Goal: Feedback & Contribution: Leave review/rating

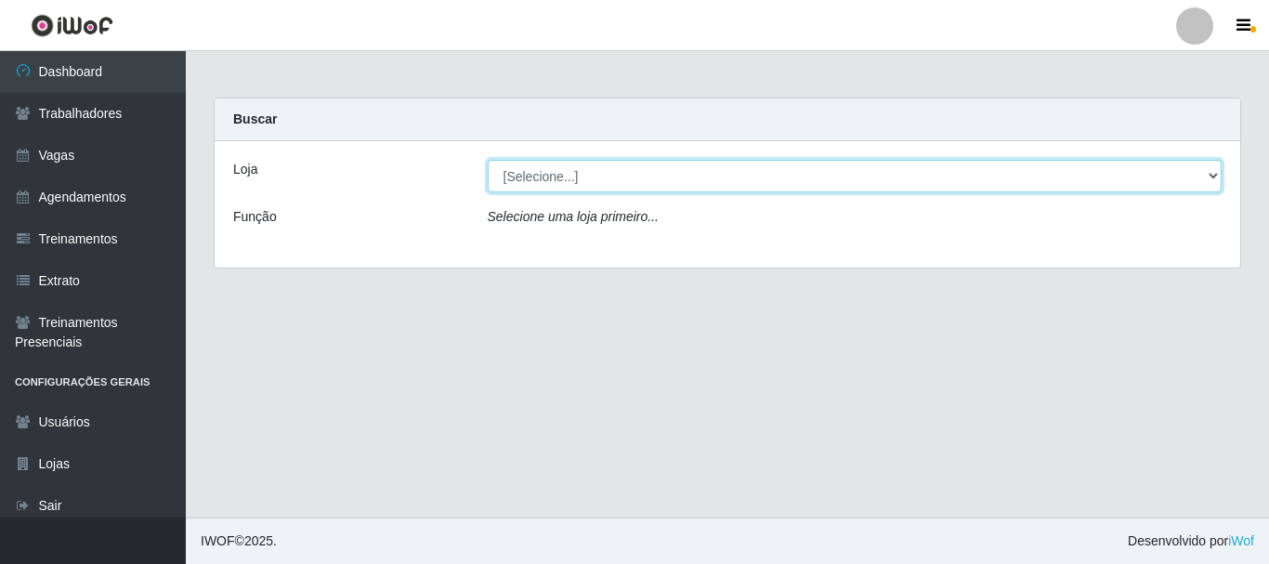
click at [553, 178] on select "[Selecione...] O Cestão - [GEOGRAPHIC_DATA]" at bounding box center [855, 176] width 735 height 33
select select "238"
click at [488, 160] on select "[Selecione...] O Cestão - [GEOGRAPHIC_DATA]" at bounding box center [855, 176] width 735 height 33
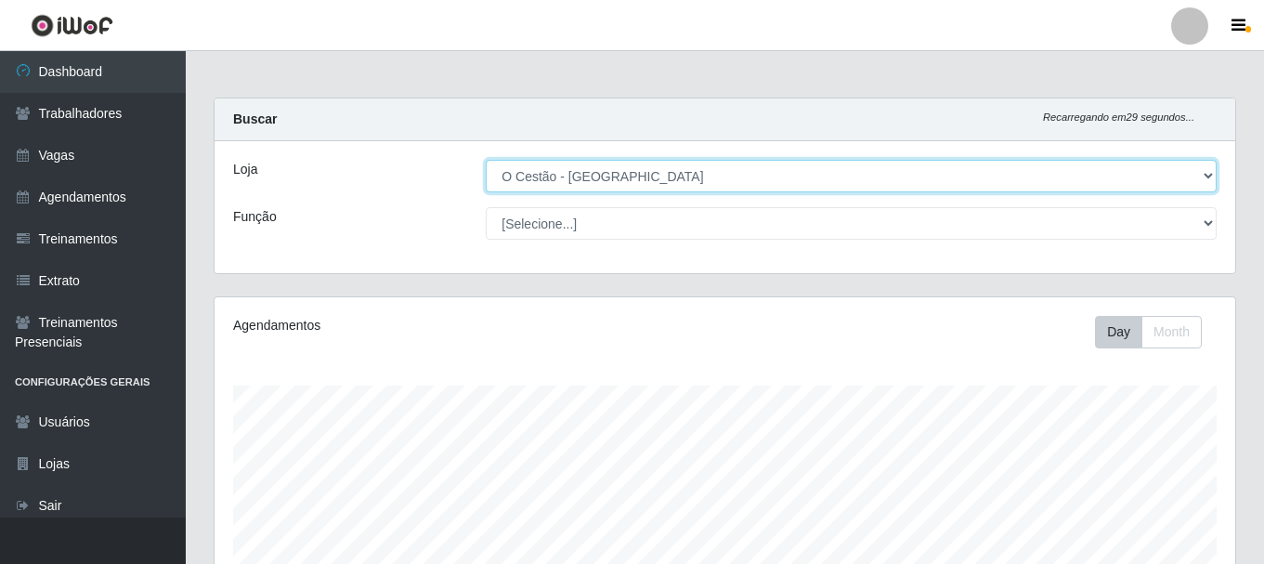
scroll to position [386, 1021]
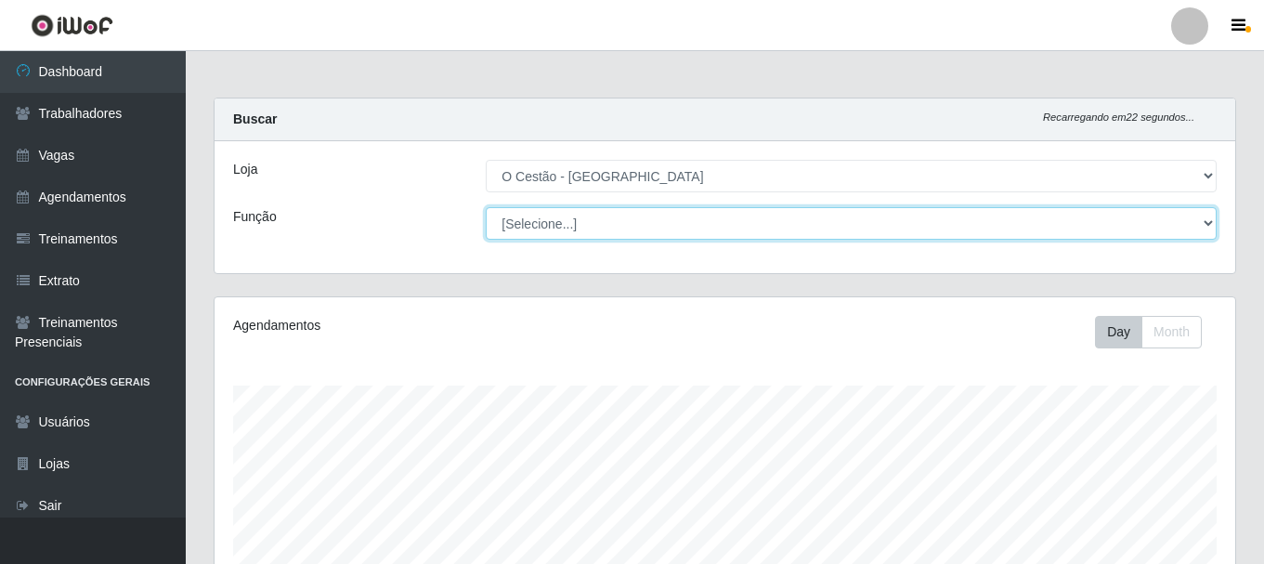
drag, startPoint x: 547, startPoint y: 220, endPoint x: 537, endPoint y: 238, distance: 20.4
click at [539, 232] on select "[Selecione...] ASG ASG + ASG ++ Auxiliar de Estoque Auxiliar de Estoque + Auxil…" at bounding box center [851, 223] width 731 height 33
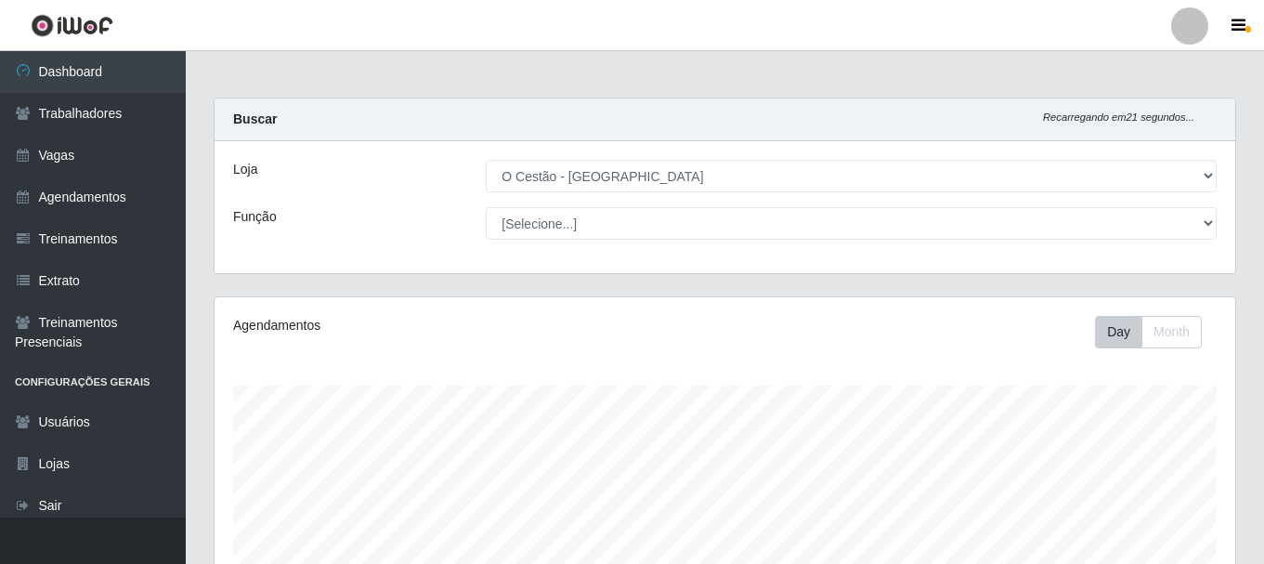
click at [414, 55] on main "Carregando... Buscar Recarregando em 21 segundos... Loja [Selecione...] O Cestã…" at bounding box center [725, 495] width 1079 height 888
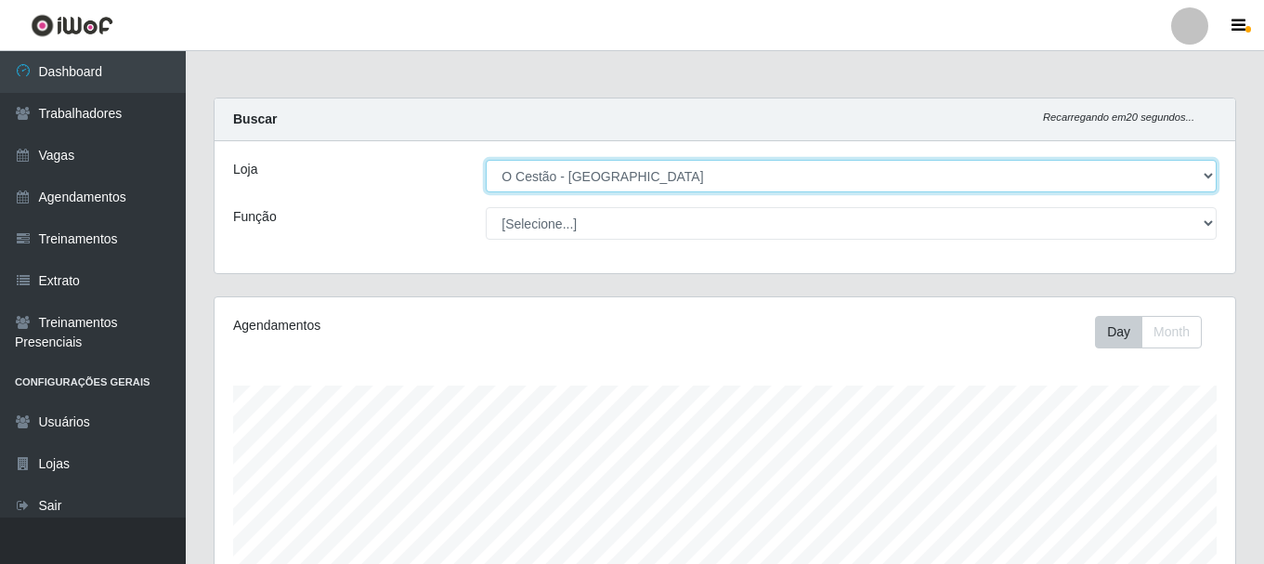
click at [619, 182] on select "[Selecione...] O Cestão - [GEOGRAPHIC_DATA]" at bounding box center [851, 176] width 731 height 33
click at [486, 160] on select "[Selecione...] O Cestão - [GEOGRAPHIC_DATA]" at bounding box center [851, 176] width 731 height 33
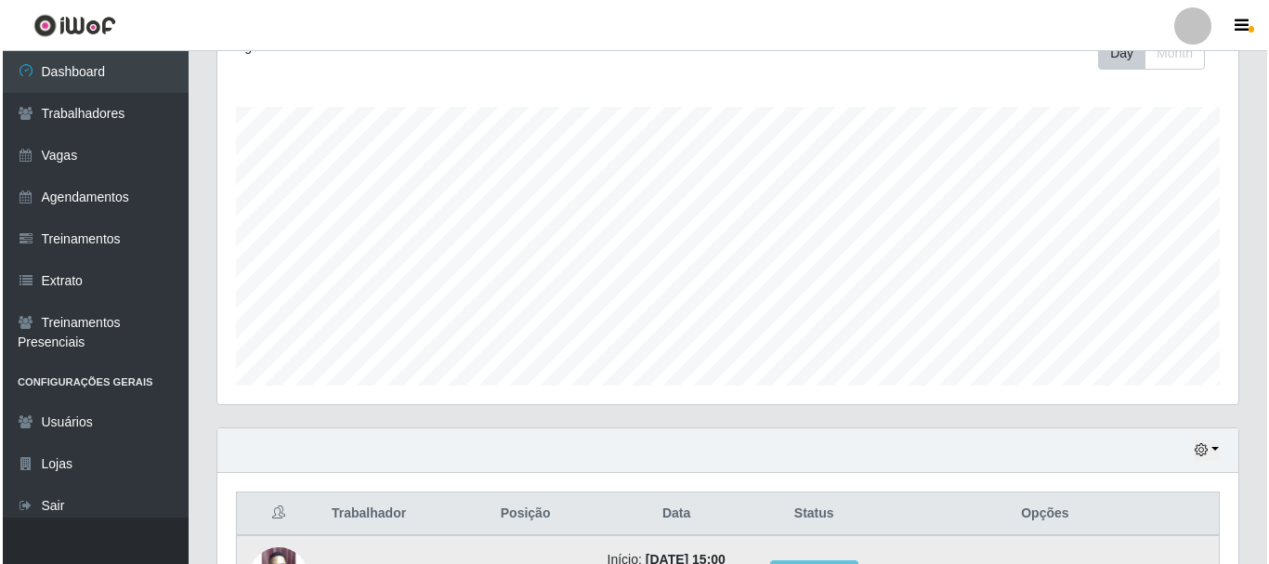
scroll to position [455, 0]
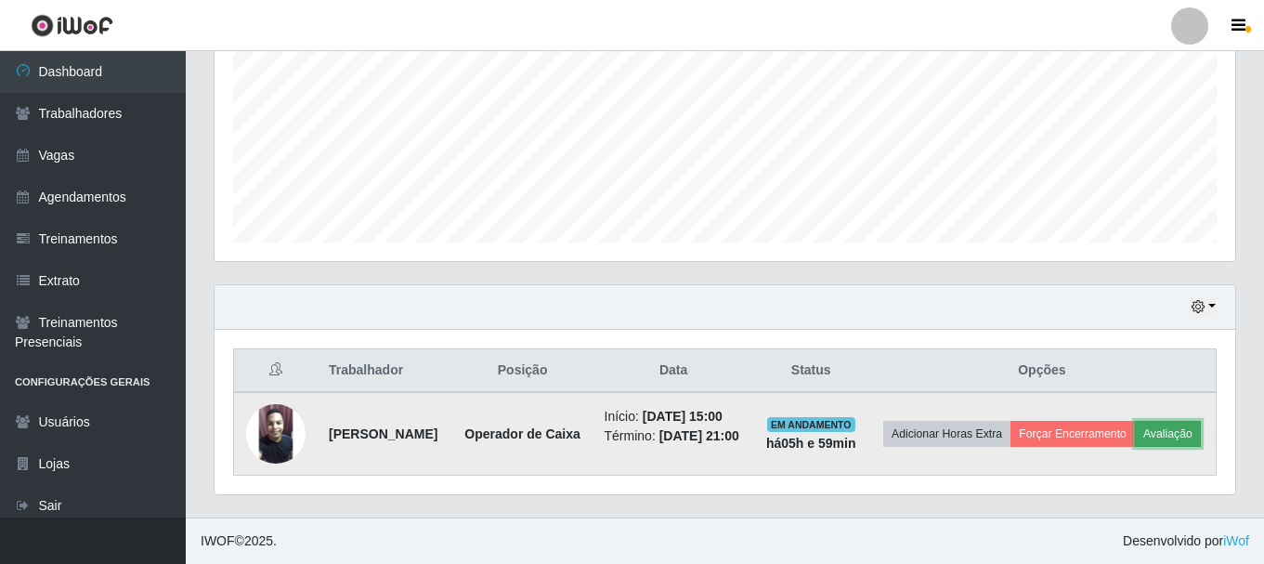
click at [1135, 426] on button "Avaliação" at bounding box center [1168, 434] width 66 height 26
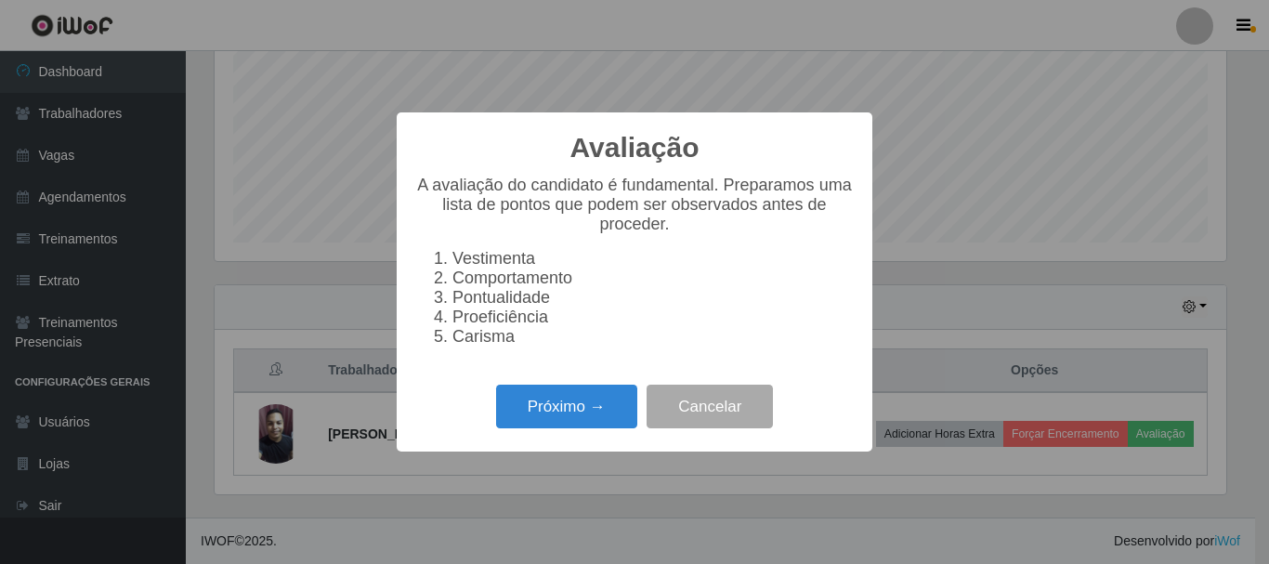
scroll to position [386, 1012]
click at [605, 408] on button "Próximo →" at bounding box center [566, 407] width 141 height 44
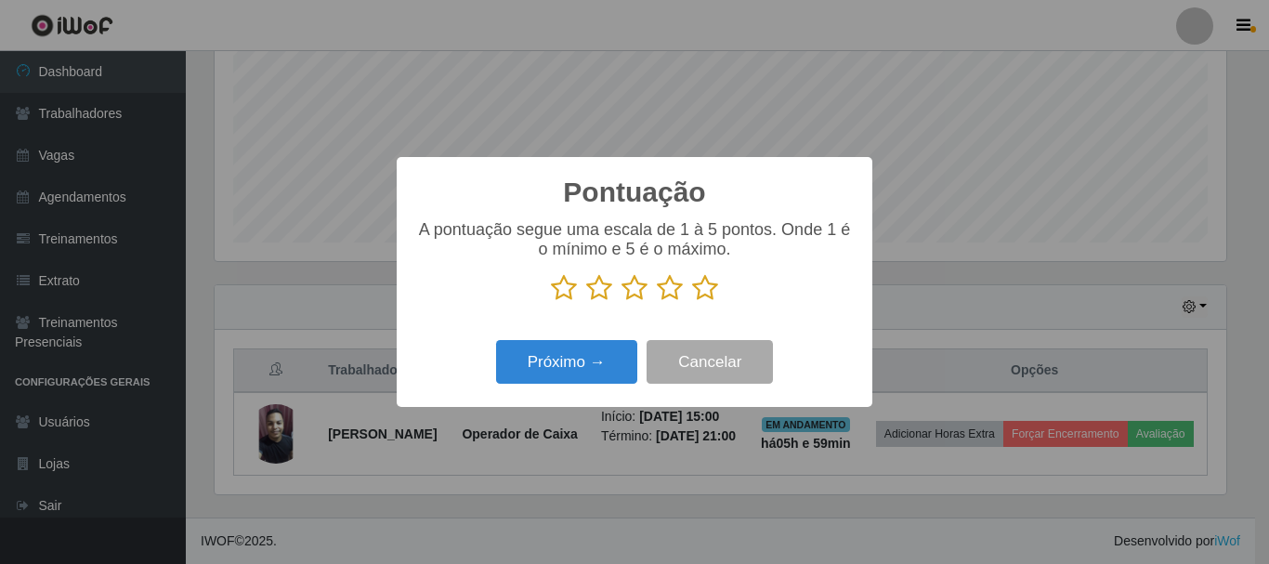
scroll to position [928604, 927978]
click at [700, 288] on icon at bounding box center [705, 288] width 26 height 28
click at [692, 302] on input "radio" at bounding box center [692, 302] width 0 height 0
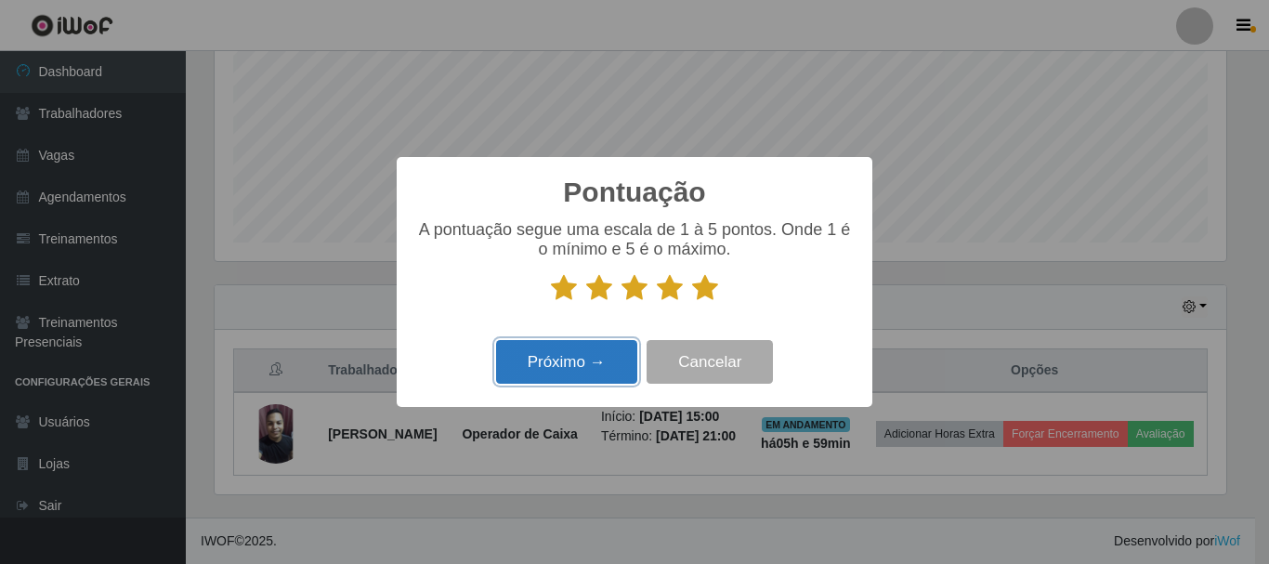
click at [585, 363] on button "Próximo →" at bounding box center [566, 362] width 141 height 44
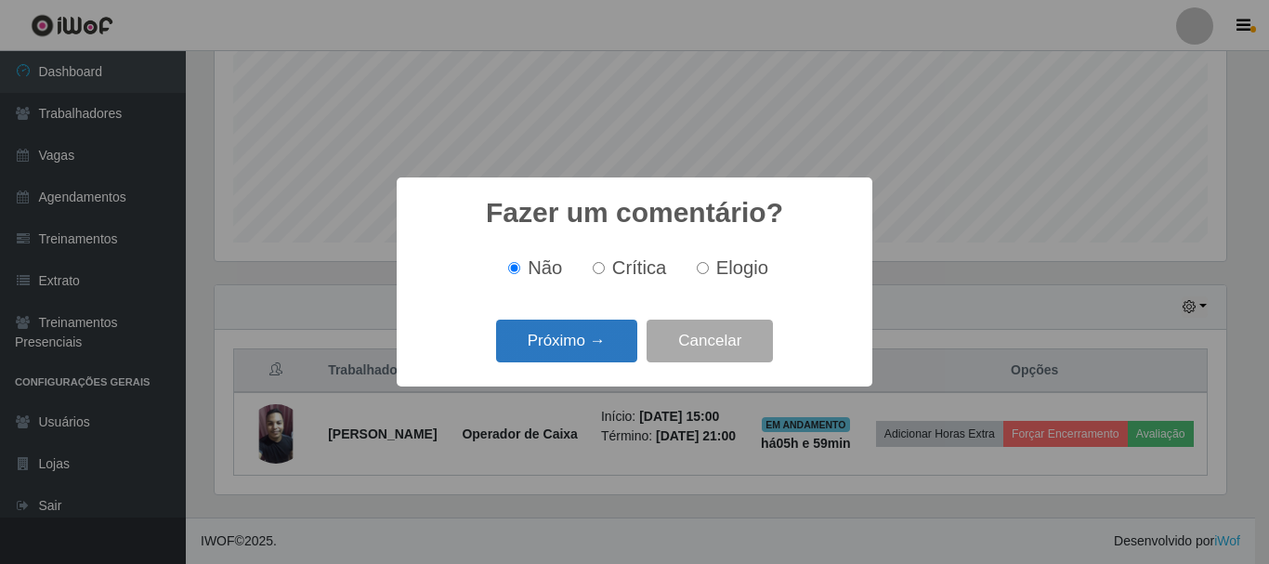
click at [569, 332] on button "Próximo →" at bounding box center [566, 342] width 141 height 44
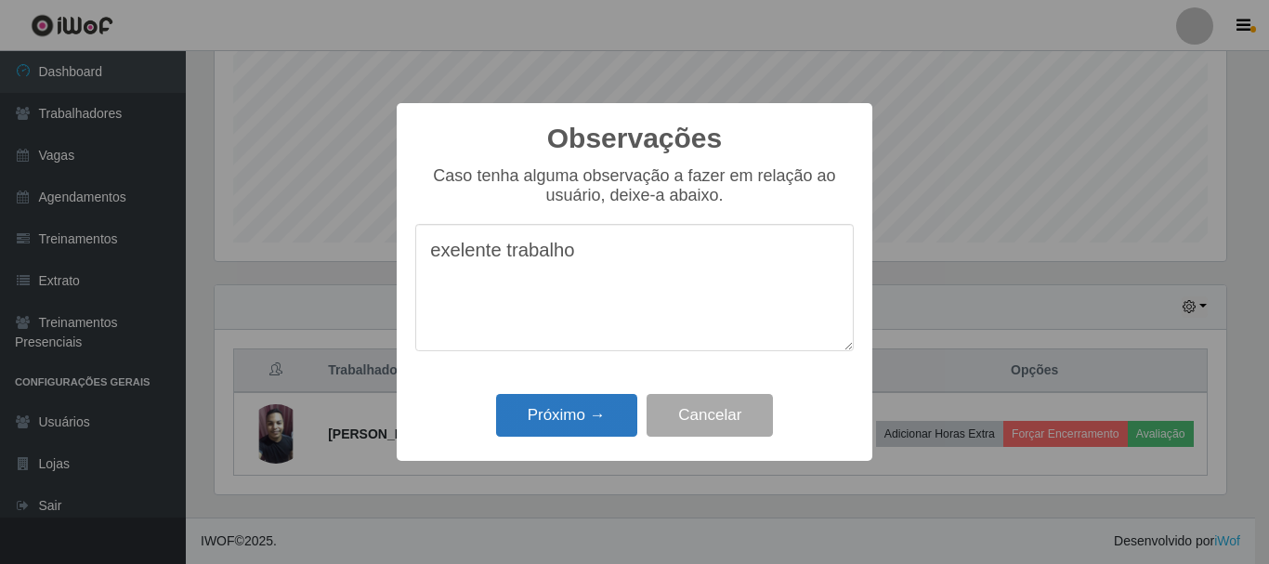
type textarea "exelente trabalho"
click at [580, 411] on button "Próximo →" at bounding box center [566, 416] width 141 height 44
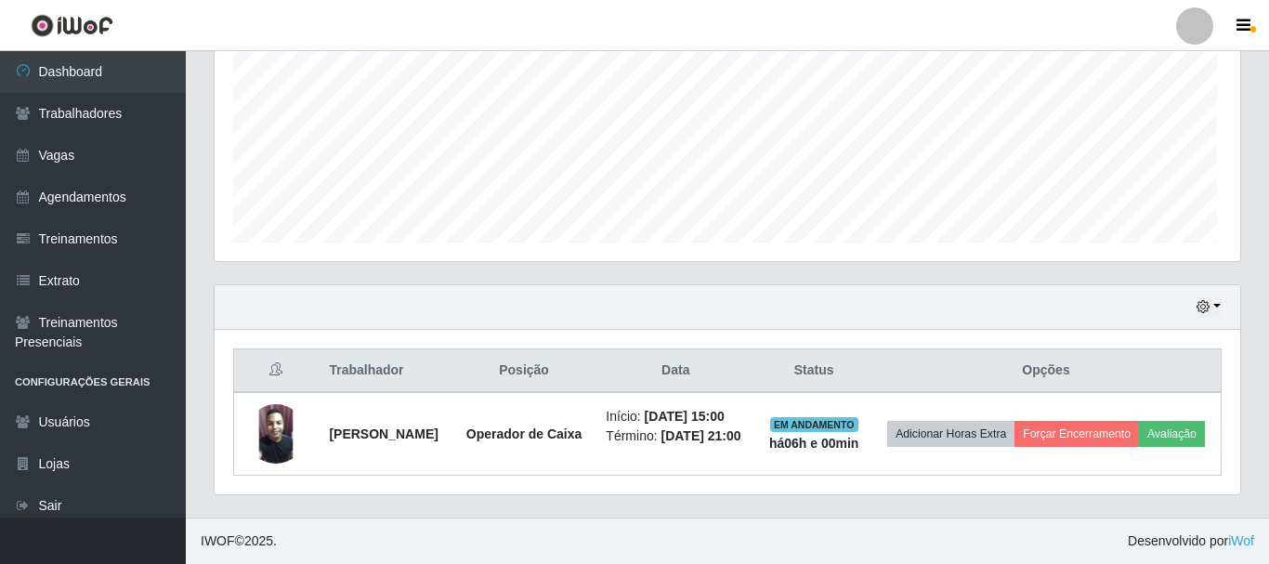
scroll to position [386, 1021]
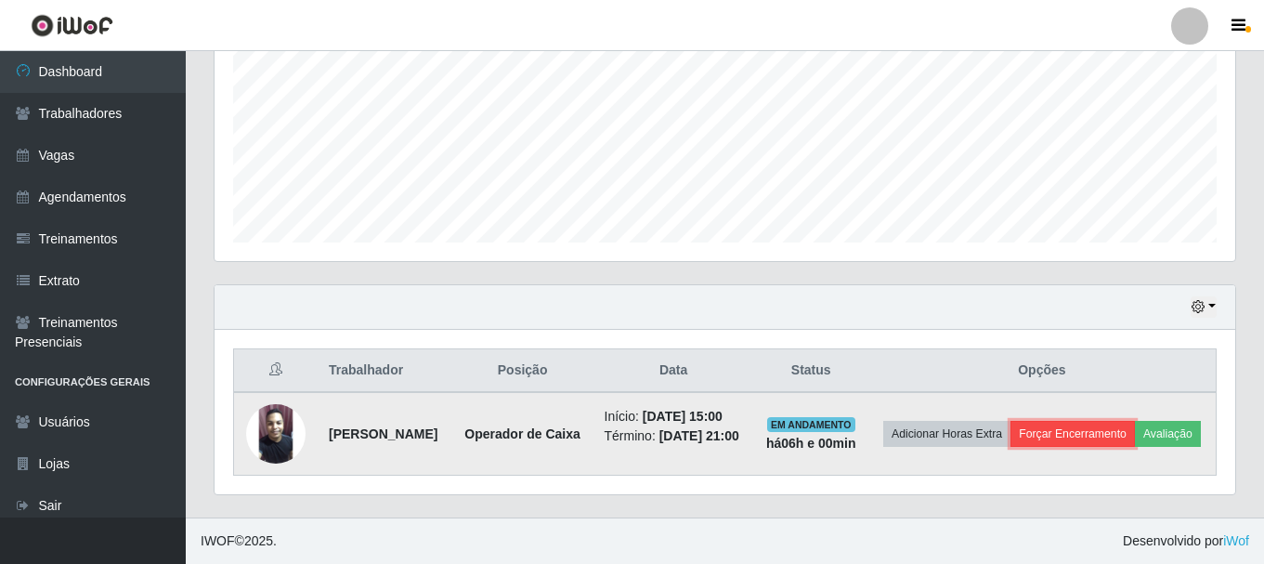
click at [1135, 421] on button "Forçar Encerramento" at bounding box center [1073, 434] width 124 height 26
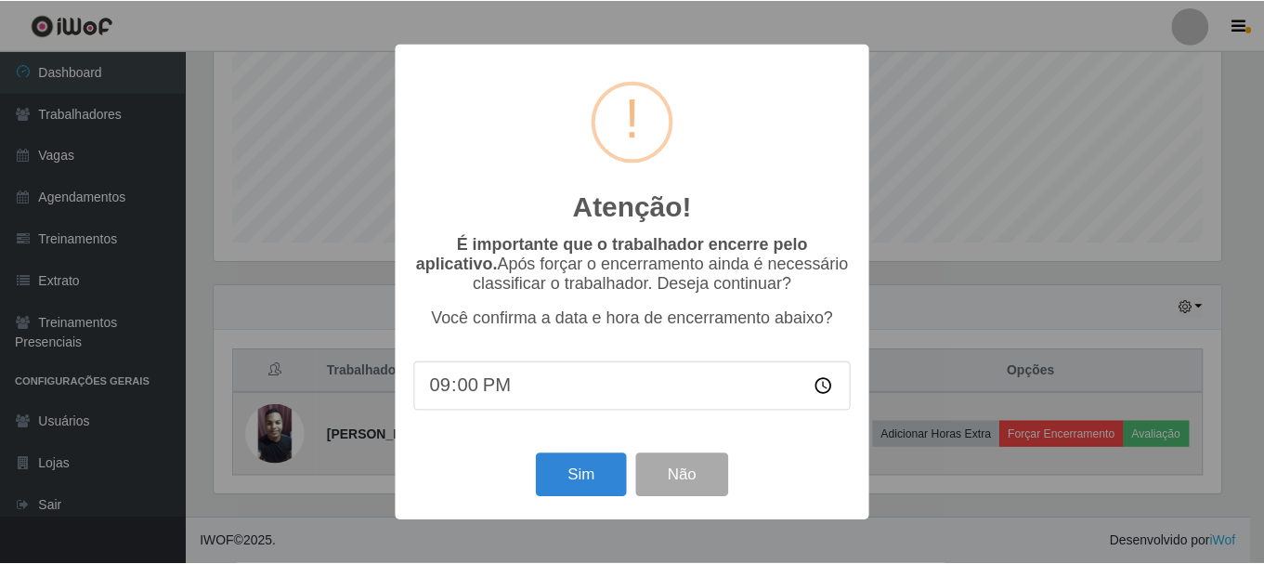
scroll to position [386, 1012]
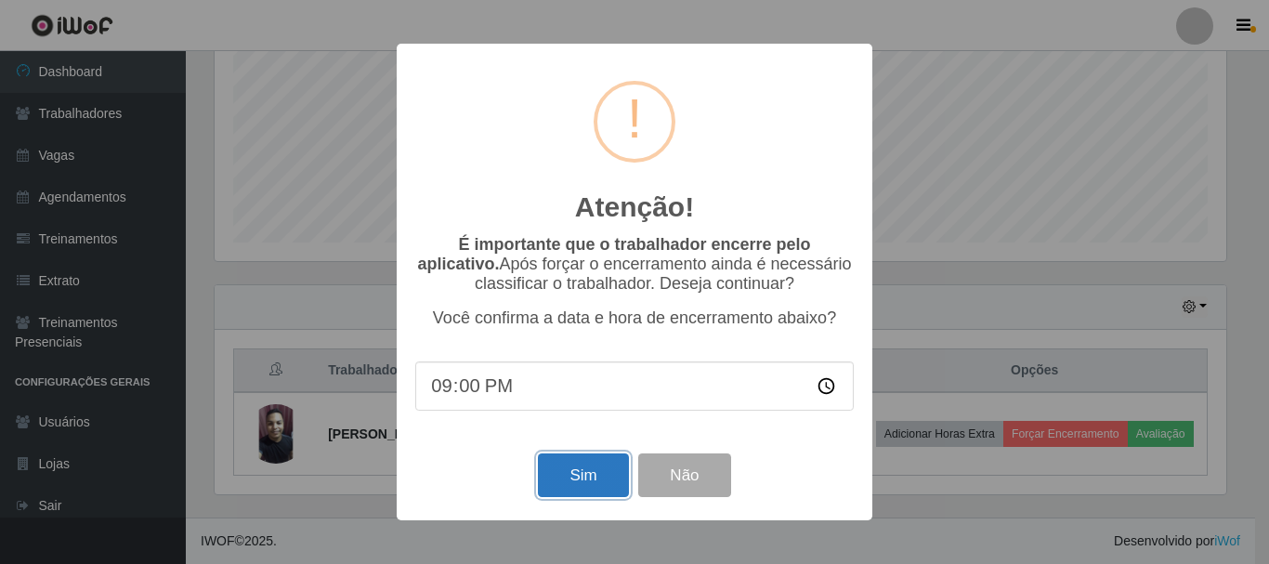
click at [581, 473] on button "Sim" at bounding box center [583, 475] width 90 height 44
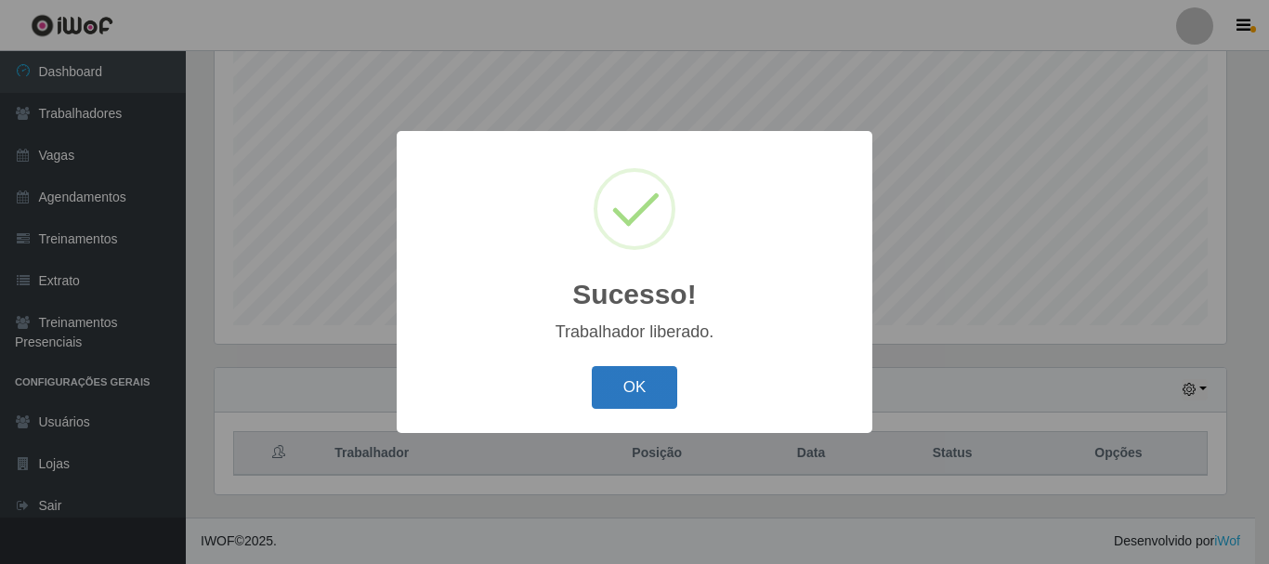
click at [648, 376] on button "OK" at bounding box center [635, 388] width 86 height 44
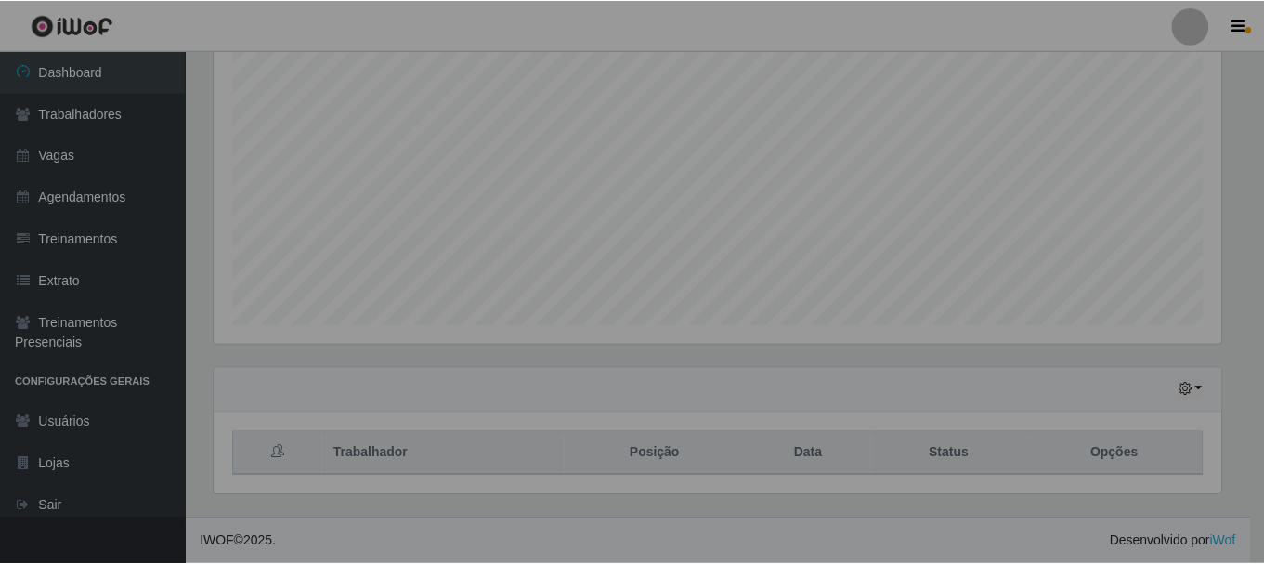
scroll to position [386, 1021]
